Goal: Information Seeking & Learning: Check status

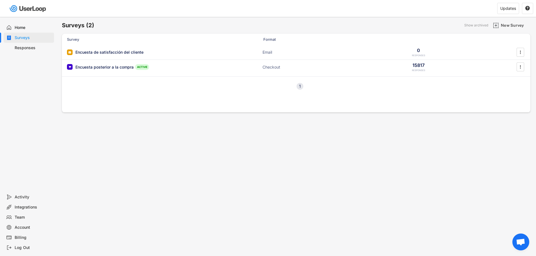
click at [238, 187] on div "Surveys (2) Show archived New Survey Survey Format Responses Encuesta de satisf…" at bounding box center [296, 152] width 480 height 271
click at [19, 47] on div "Responses" at bounding box center [33, 47] width 37 height 5
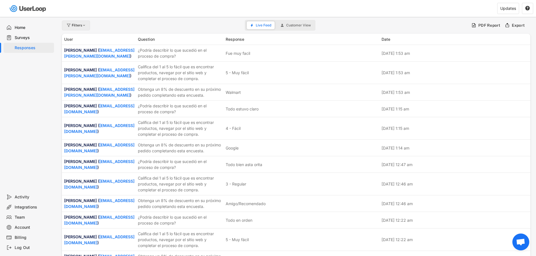
click at [75, 26] on div "Filters" at bounding box center [79, 25] width 15 height 3
select select
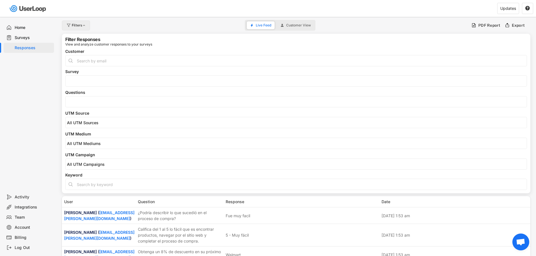
select select
click at [86, 63] on input "input" at bounding box center [296, 60] width 462 height 11
click at [86, 105] on span at bounding box center [296, 101] width 461 height 7
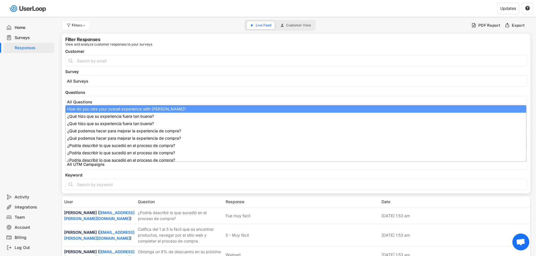
click at [86, 102] on input "search" at bounding box center [297, 102] width 461 height 5
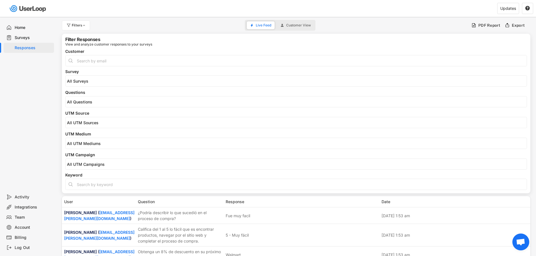
click at [88, 63] on input "input" at bounding box center [296, 60] width 462 height 11
click at [88, 101] on input "search" at bounding box center [297, 102] width 461 height 5
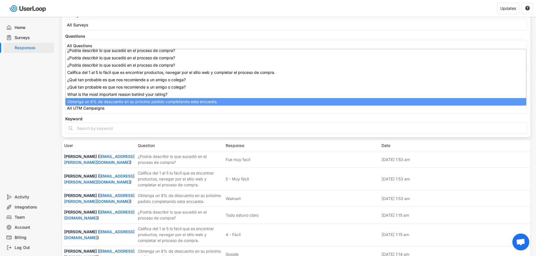
scroll to position [99, 0]
select select "1348695171700984260__LOOKUP__1709664932775x193621645911248300"
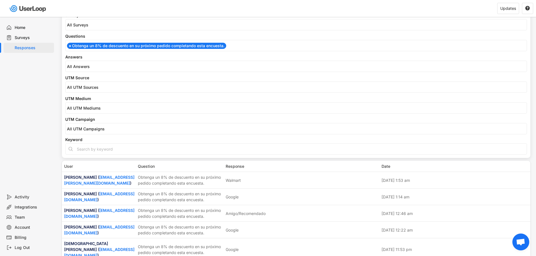
click at [64, 47] on div "Filter Responses View and analyze customer responses to your surveys Customer S…" at bounding box center [296, 67] width 469 height 181
click at [76, 66] on input "search" at bounding box center [297, 66] width 461 height 5
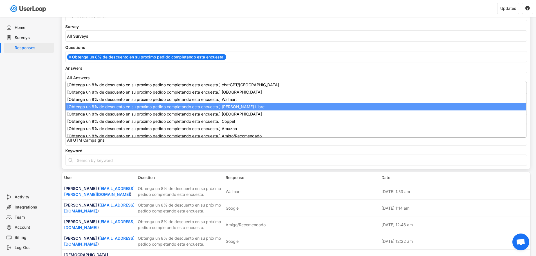
scroll to position [0, 0]
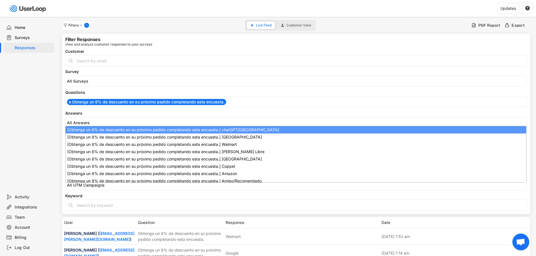
drag, startPoint x: 69, startPoint y: 129, endPoint x: 77, endPoint y: 129, distance: 8.7
select select "1348695171700984260__LOOKUP__1747938366384x136765407090442240"
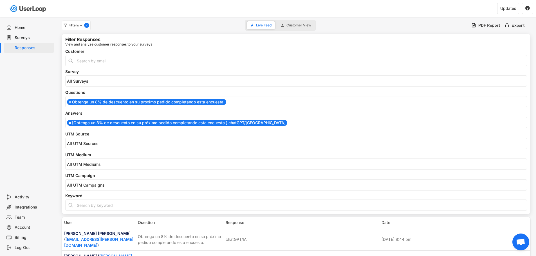
click at [64, 112] on div "Filter Responses View and analyze customer responses to your surveys Customer S…" at bounding box center [296, 124] width 469 height 181
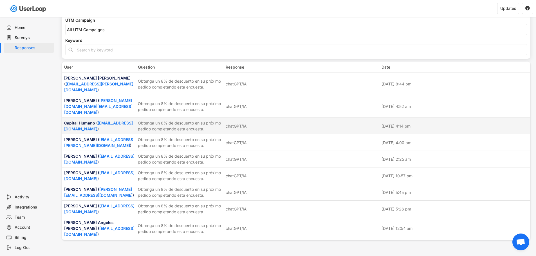
scroll to position [156, 0]
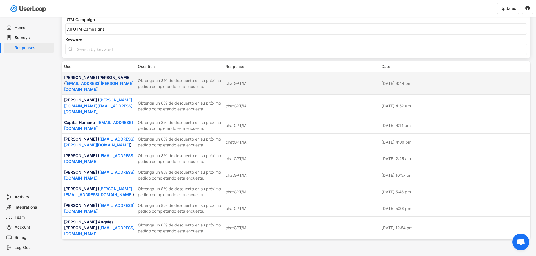
drag, startPoint x: 250, startPoint y: 84, endPoint x: 231, endPoint y: 82, distance: 18.4
click at [231, 82] on div "chatGPT/IA" at bounding box center [236, 84] width 21 height 6
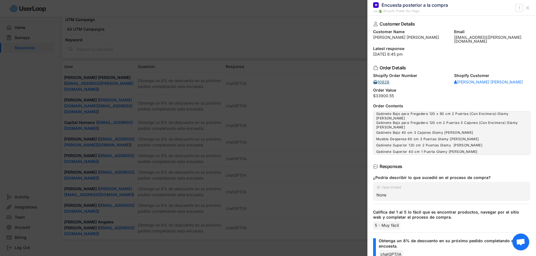
click at [379, 80] on div "10826" at bounding box center [381, 82] width 17 height 4
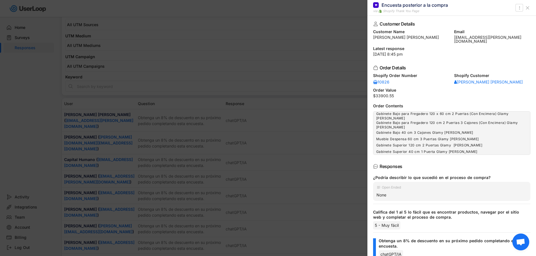
scroll to position [100, 0]
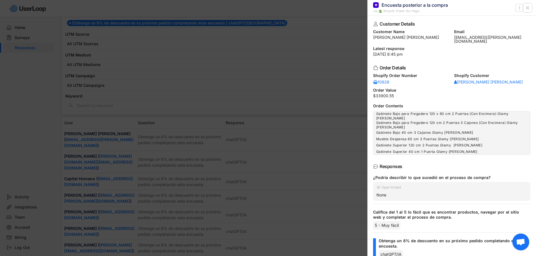
click at [527, 9] on icon at bounding box center [528, 8] width 6 height 6
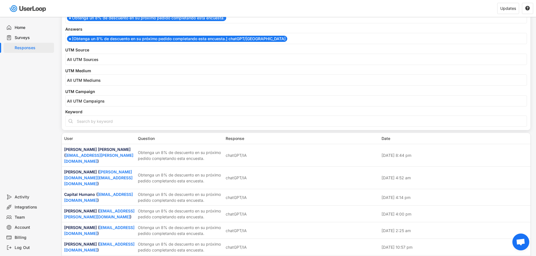
scroll to position [84, 0]
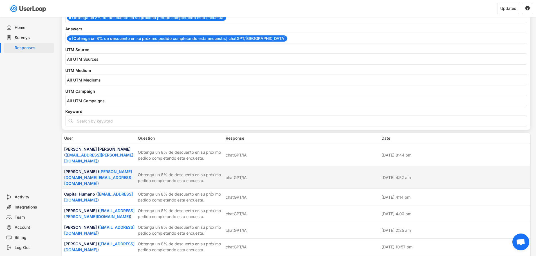
click at [198, 172] on div "Obtenga un 8% de descuento en su próximo pedido completando esta encuesta." at bounding box center [180, 178] width 84 height 12
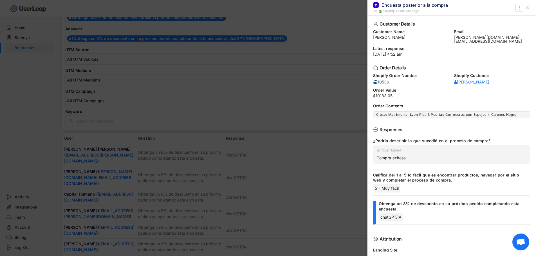
click at [382, 80] on div "10536" at bounding box center [381, 82] width 17 height 4
click at [527, 8] on use at bounding box center [527, 7] width 3 height 3
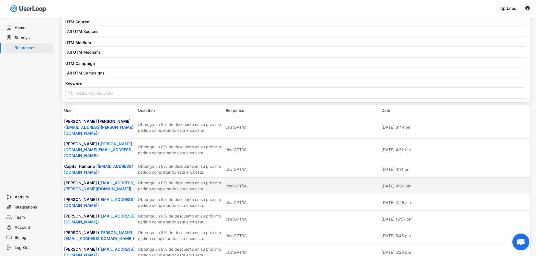
scroll to position [113, 0]
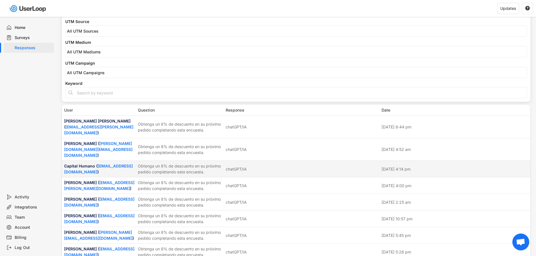
click at [142, 163] on div "Obtenga un 8% de descuento en su próximo pedido completando esta encuesta." at bounding box center [180, 169] width 84 height 12
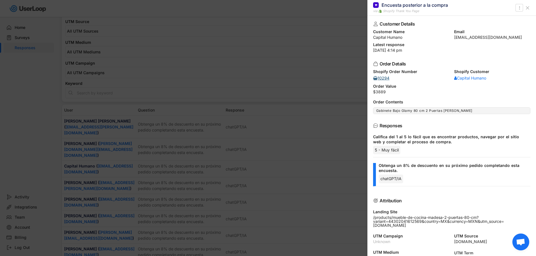
click at [385, 77] on div "10294" at bounding box center [381, 78] width 17 height 4
click at [528, 6] on icon at bounding box center [528, 8] width 6 height 6
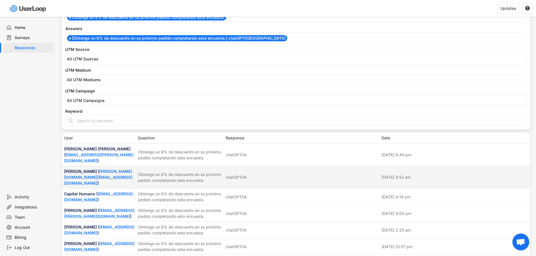
scroll to position [84, 0]
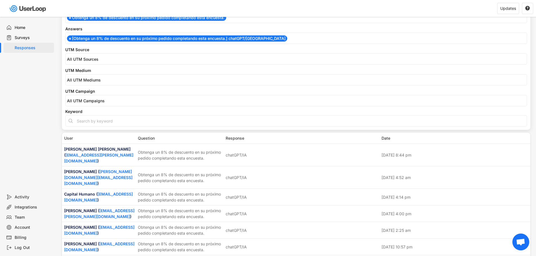
click at [4, 119] on div "Home Surveys Responses" at bounding box center [28, 104] width 56 height 175
